Goal: Task Accomplishment & Management: Use online tool/utility

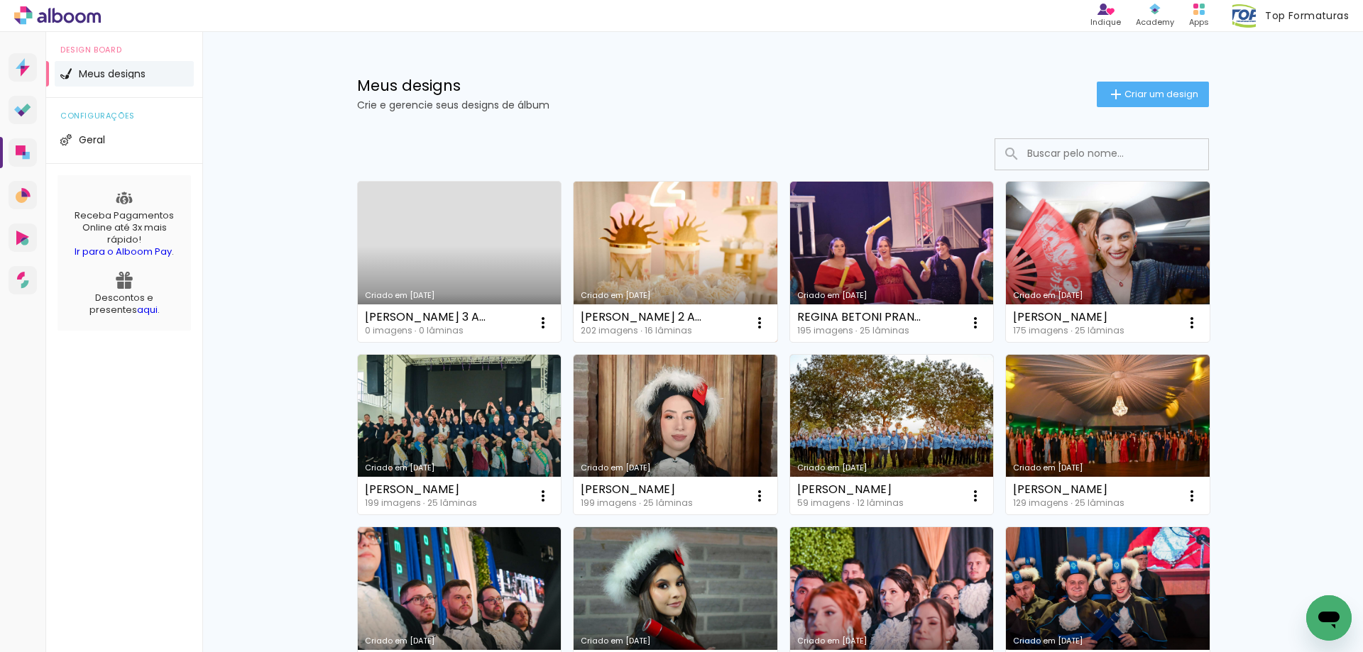
click at [667, 258] on link "Criado em [DATE]" at bounding box center [676, 262] width 204 height 160
